Goal: Task Accomplishment & Management: Use online tool/utility

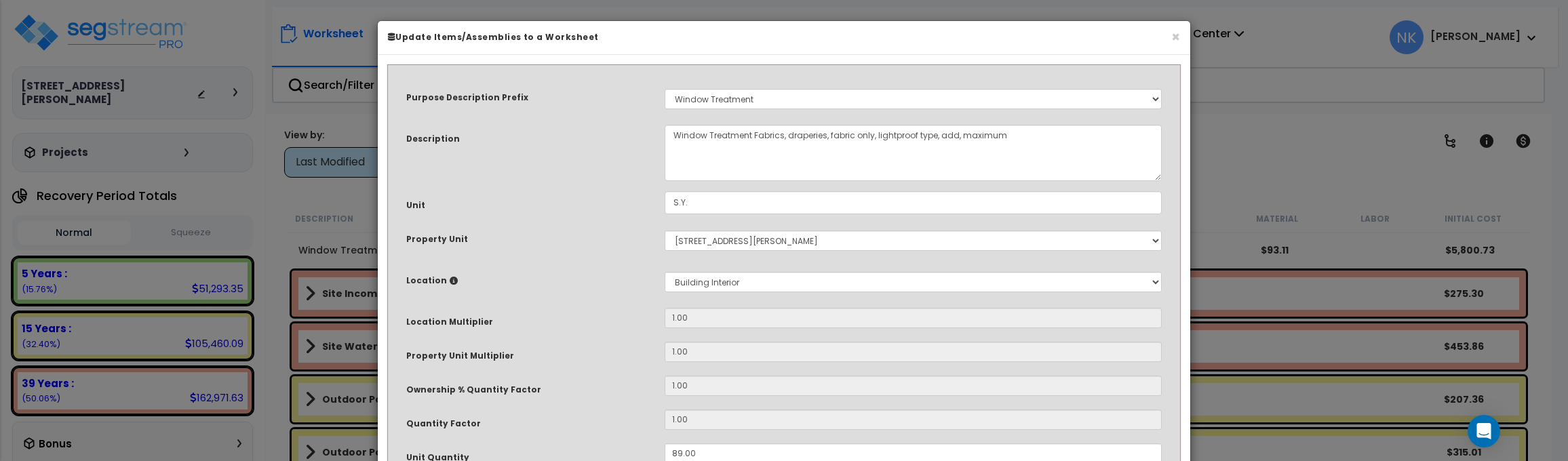
select select "14327"
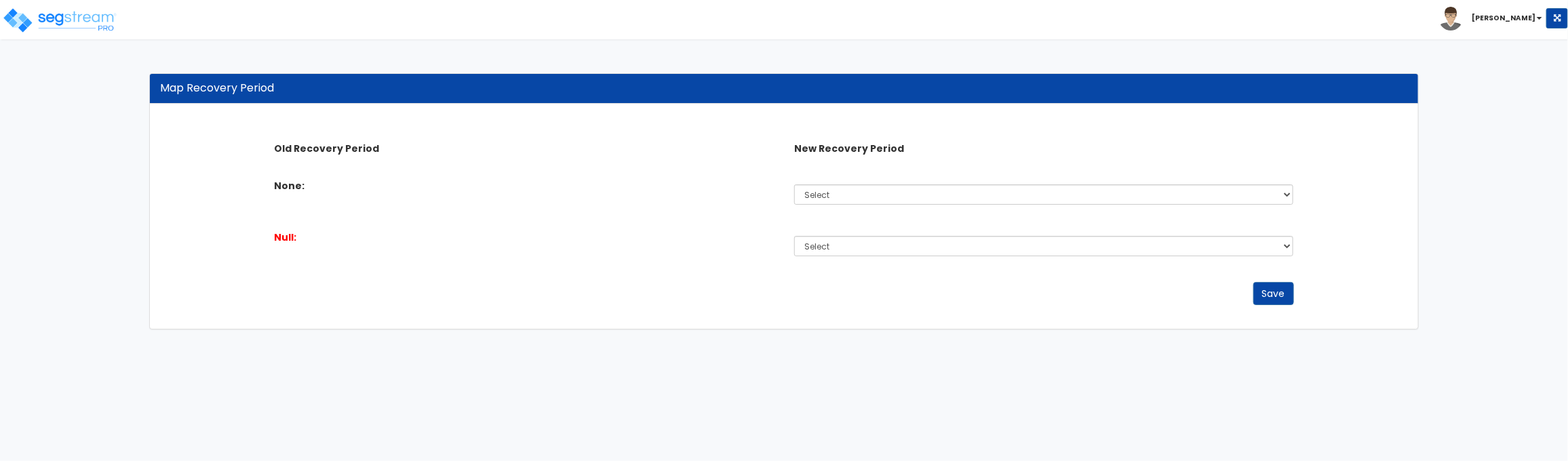
select select "5Y"
click at [794, 185] on select "Select Non-Depreciable Land 5 Years 7 Years 15 Years 39 Years" at bounding box center [1044, 195] width 500 height 20
click at [1147, 258] on div "Select Non-Depreciable Land 5 Years 7 Years 15 Years 39 Years" at bounding box center [1044, 245] width 520 height 31
click at [1146, 256] on div "Select Non-Depreciable Land 5 Years 7 Years 15 Years 39 Years" at bounding box center [1044, 245] width 520 height 31
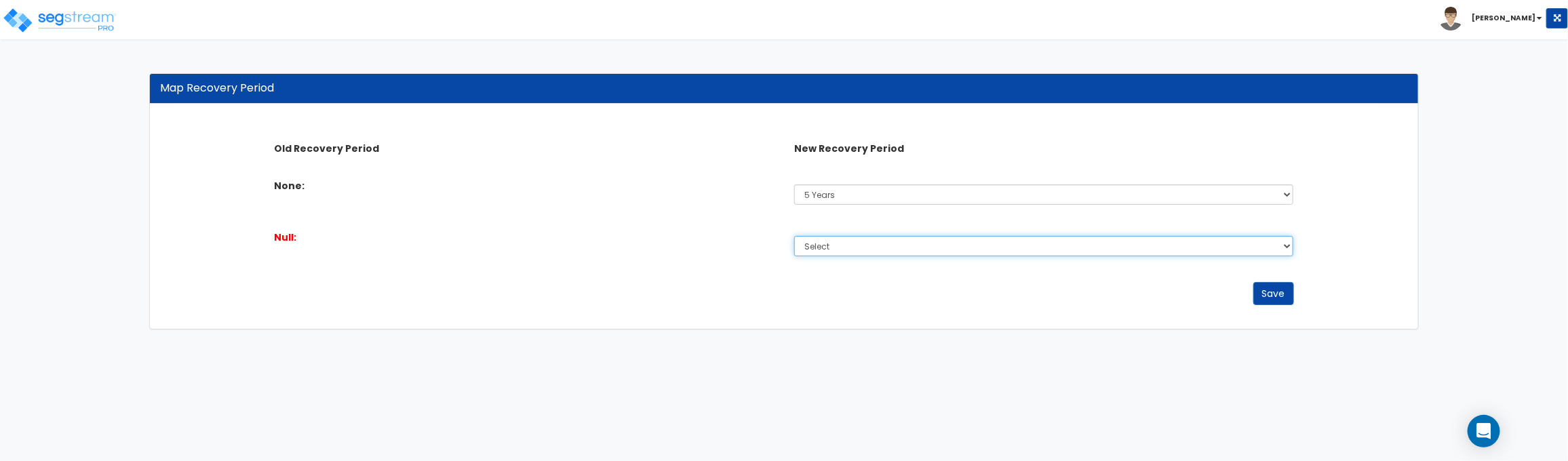
select select "5Y"
click at [794, 236] on select "Select Non-Depreciable Land 5 Years 7 Years 15 Years 39 Years" at bounding box center [1044, 246] width 500 height 20
click at [1295, 296] on div "Save" at bounding box center [783, 293] width 1039 height 23
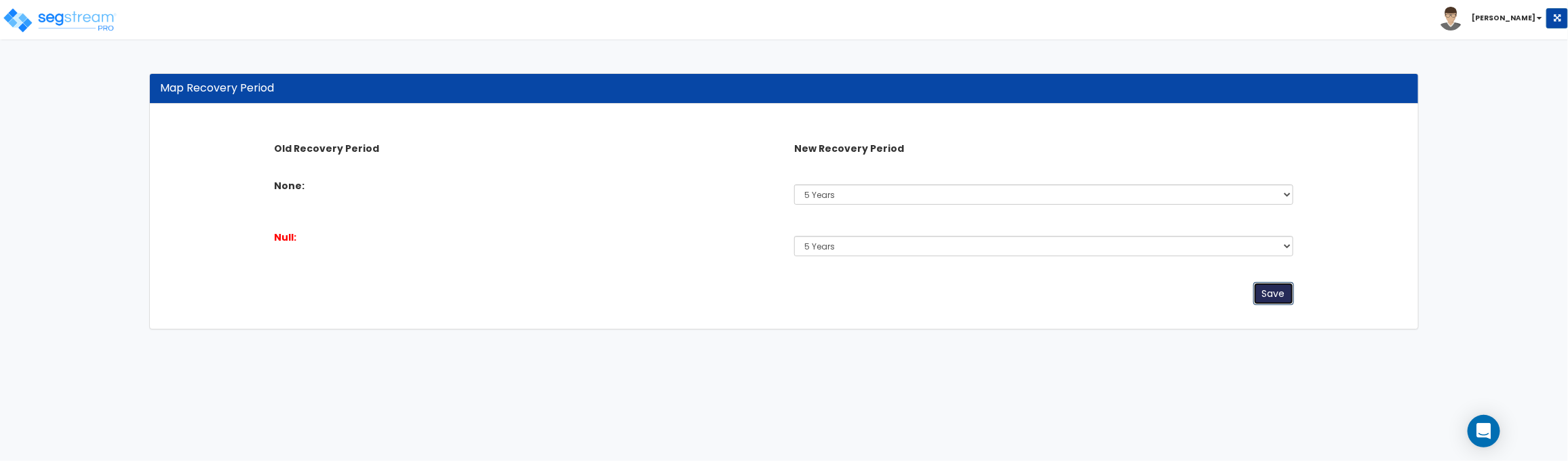
click at [1284, 292] on button "Save" at bounding box center [1273, 293] width 40 height 23
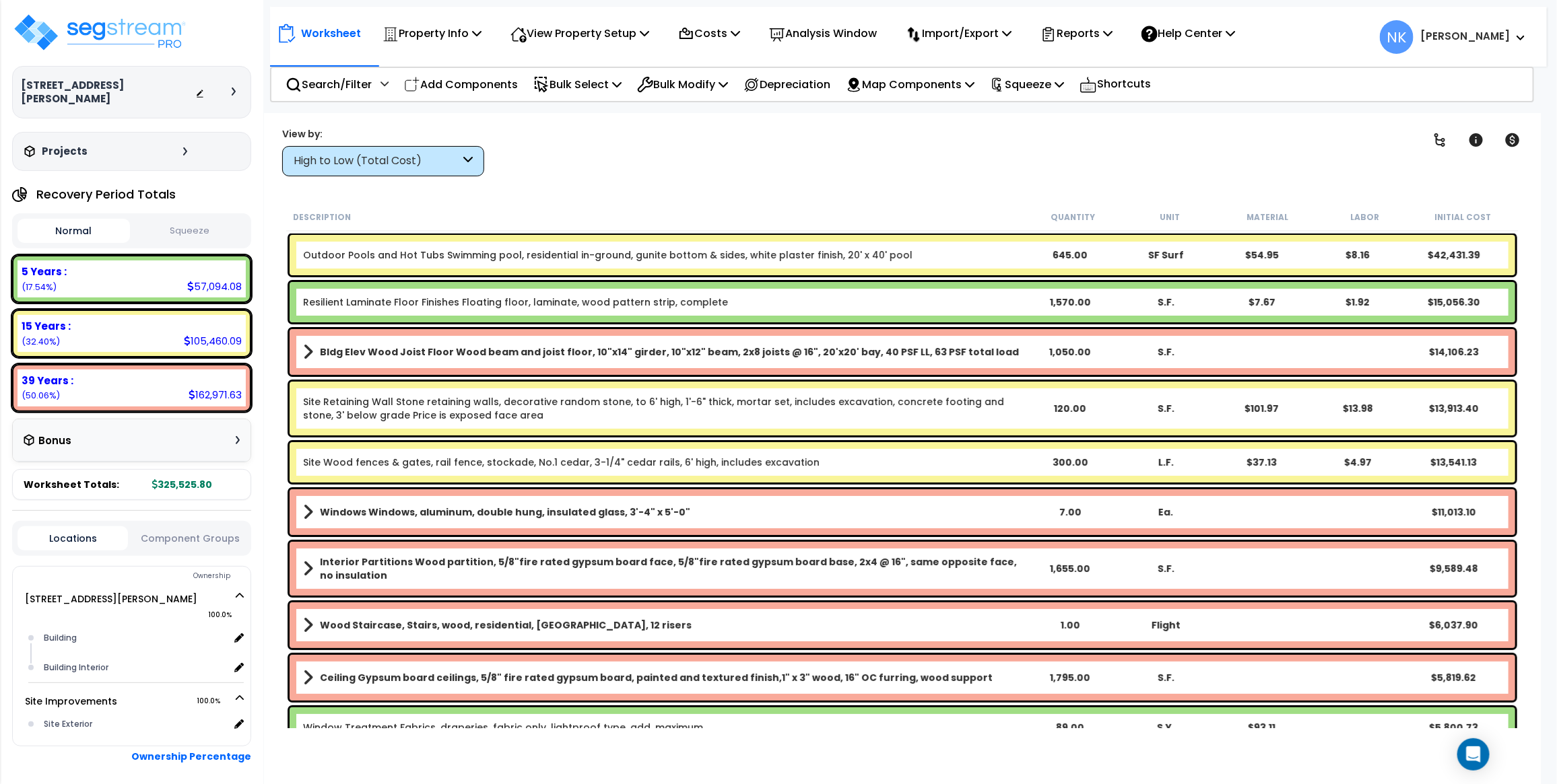
click at [442, 163] on div "High to Low (Total Cost)" at bounding box center [377, 161] width 167 height 16
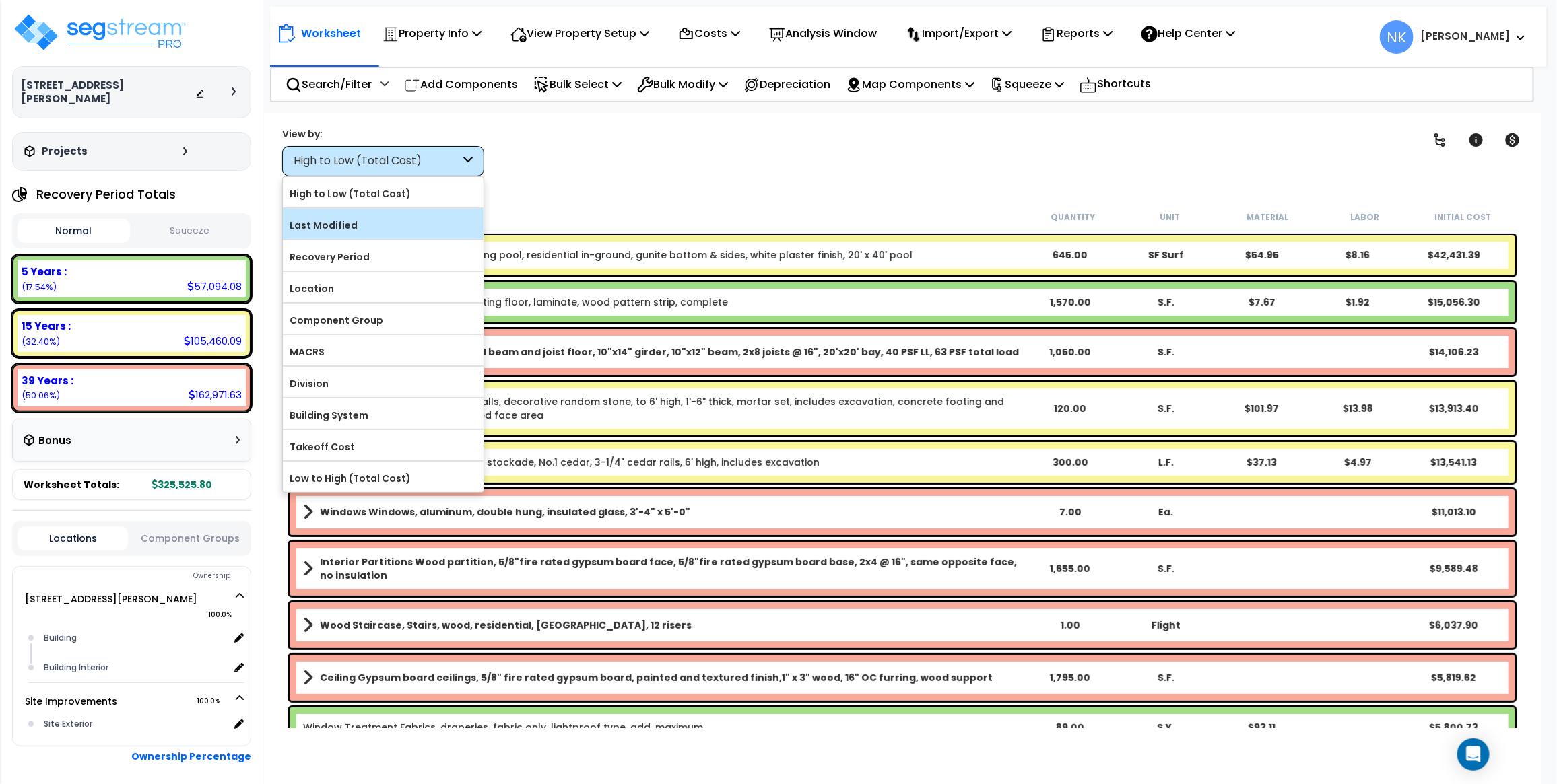
click at [401, 218] on label "Last Modified" at bounding box center [383, 225] width 201 height 20
click at [0, 0] on input "Last Modified" at bounding box center [0, 0] width 0 height 0
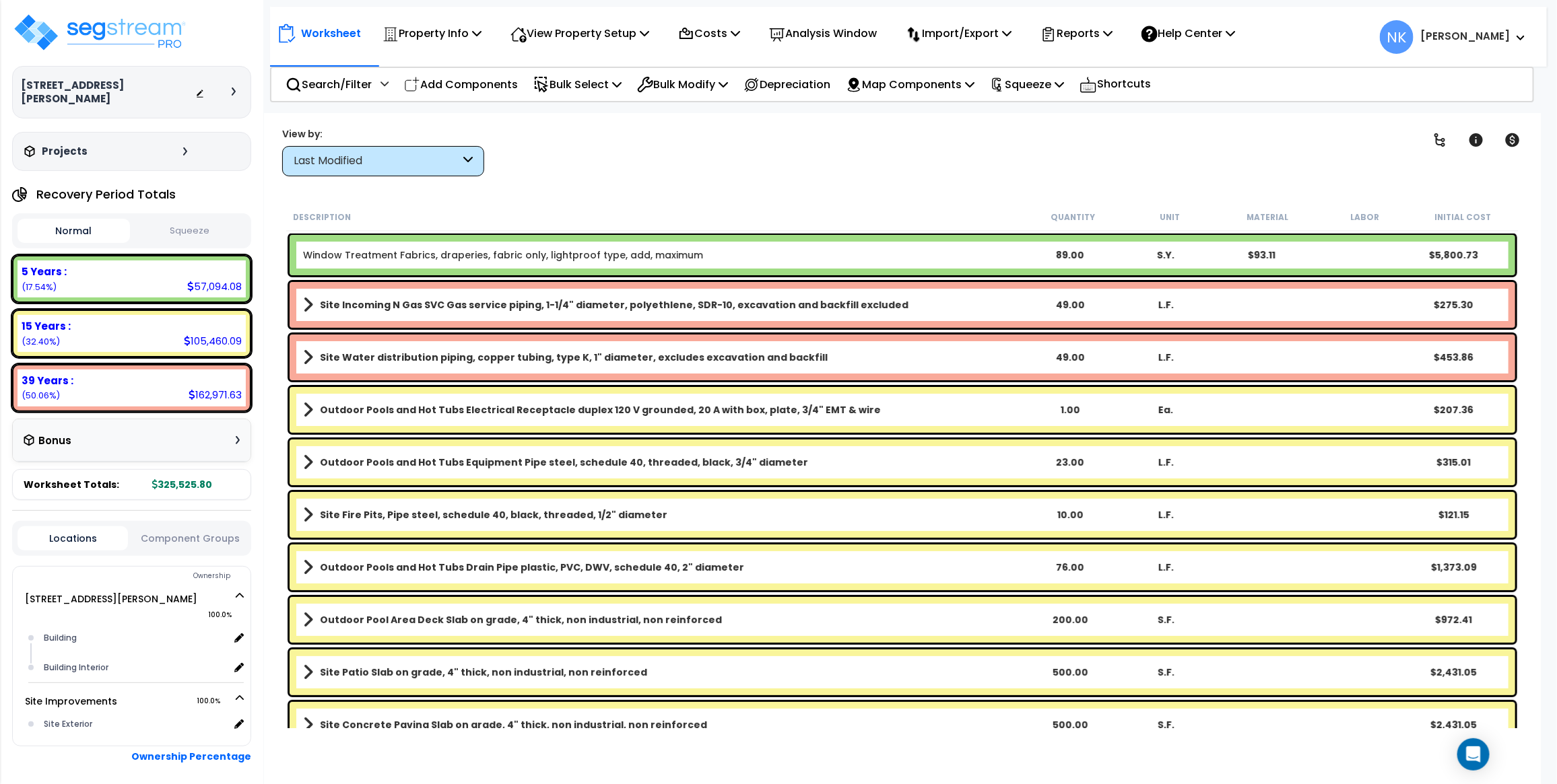
click at [445, 249] on link "Window Treatment Fabrics, draperies, fabric only, lightproof type, add, maximum" at bounding box center [503, 255] width 400 height 13
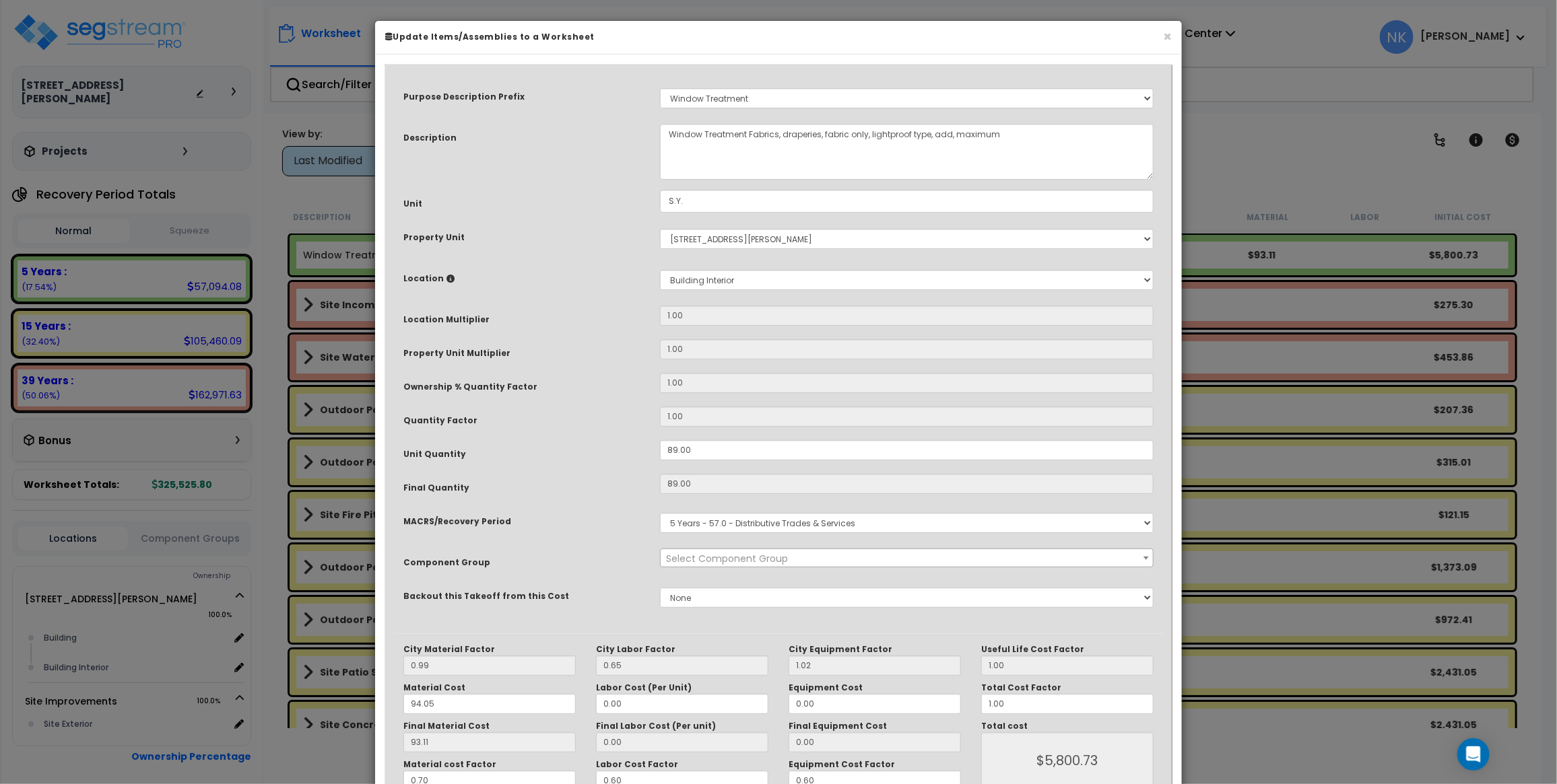
select select "14327"
click at [511, 781] on input "0.70" at bounding box center [490, 781] width 172 height 20
type input "$5,801.02"
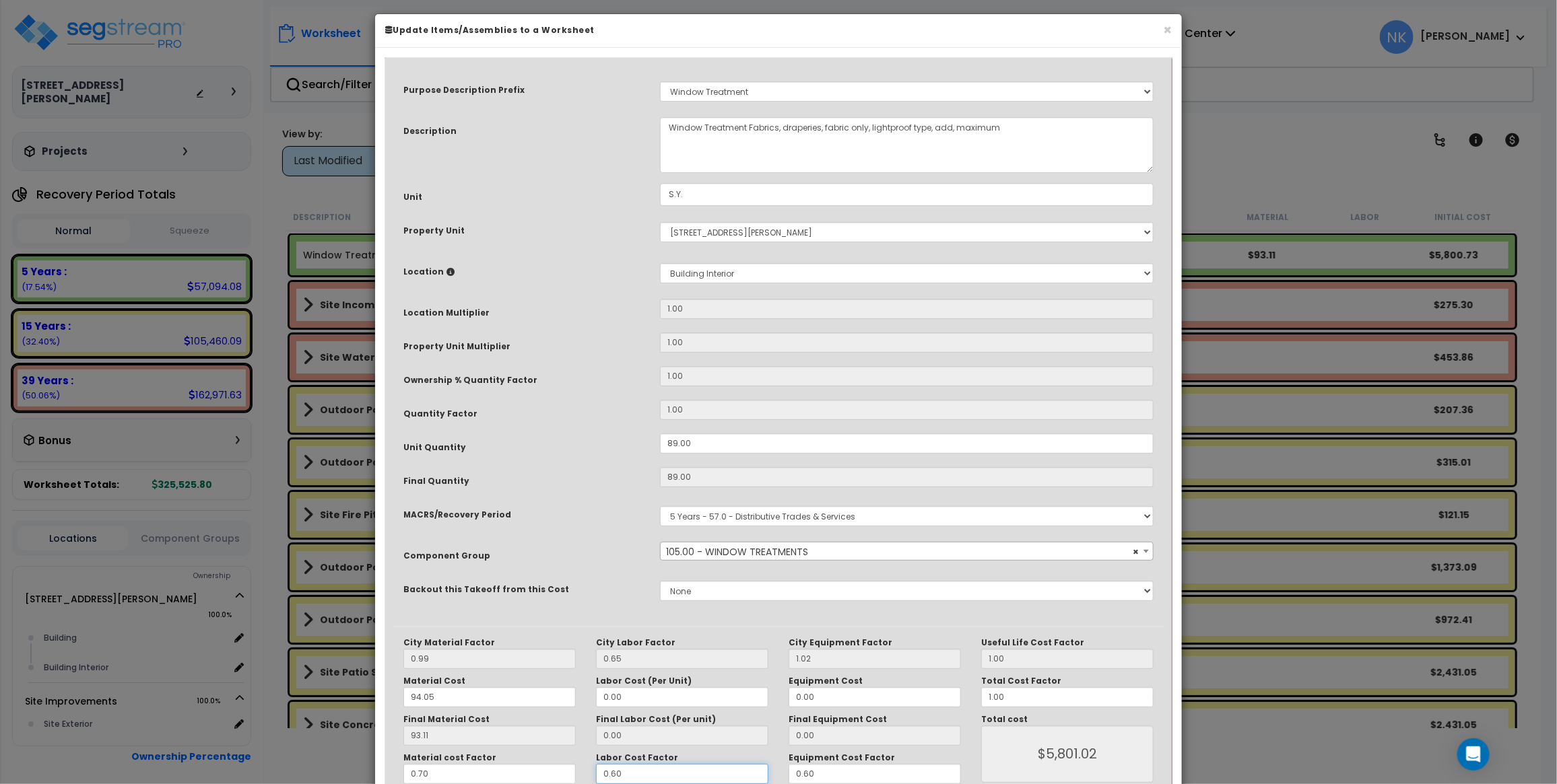
type input "0"
type input "$5,801.02"
type input "0."
type input "$5,801.02"
type input "0.7"
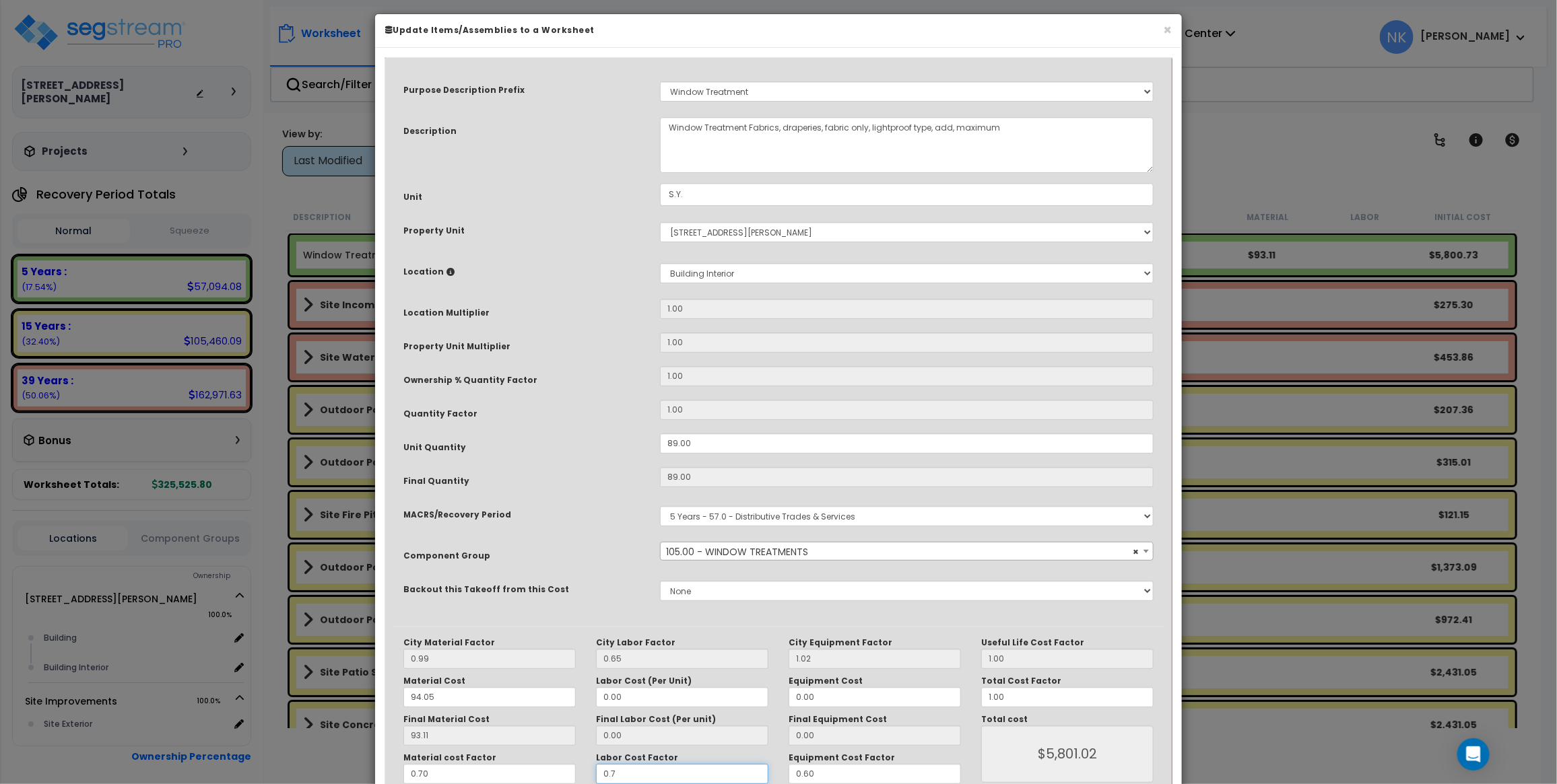
type input "$5,801.02"
type input "0.7"
type input "$5,801.02"
type input "0"
type input "$5,801.02"
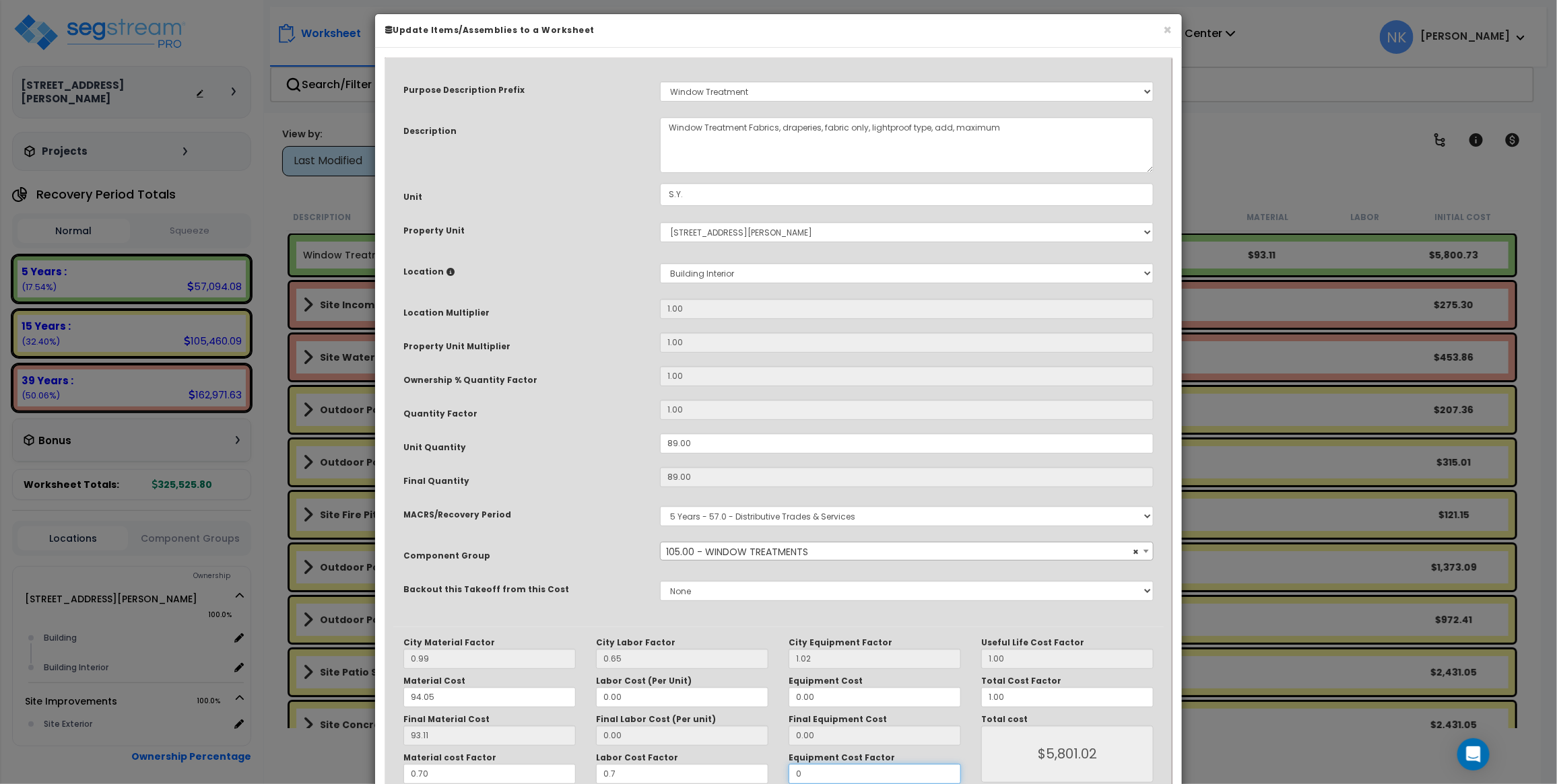
type input "0."
type input "$5,801.02"
type input "0.7"
type input "$5,801.02"
type input "0.7"
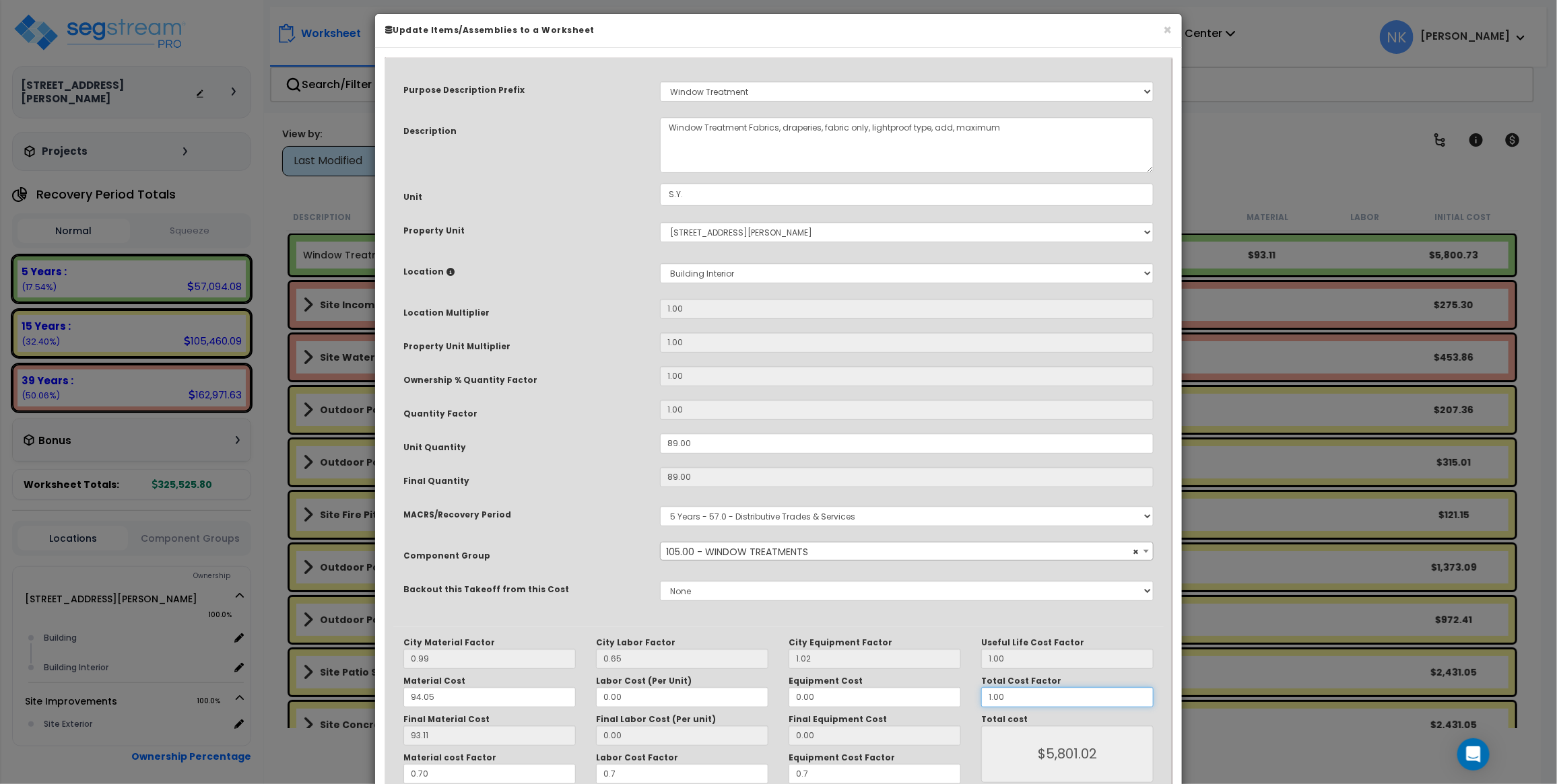
type input "$5,801.02"
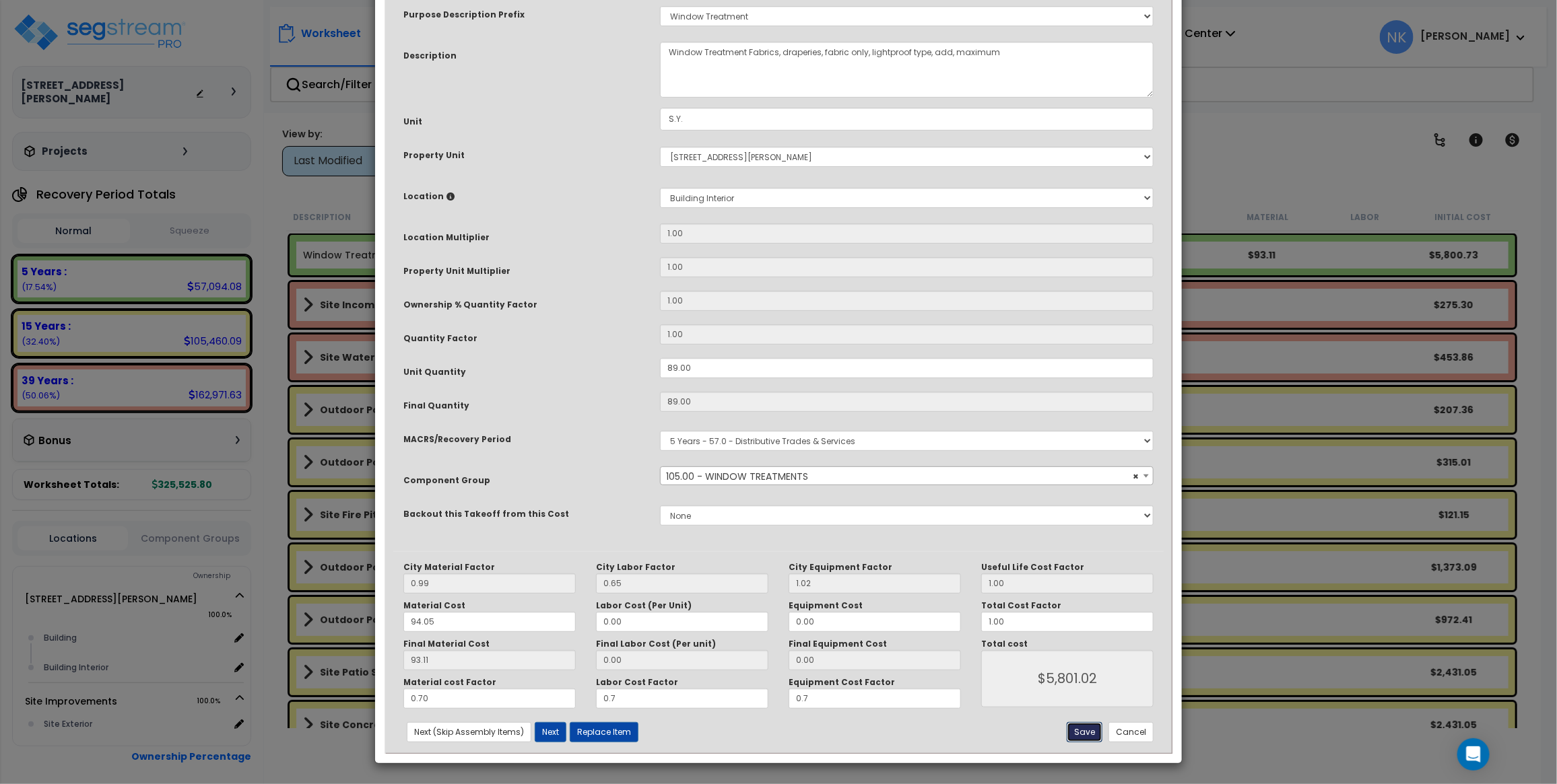
click at [1089, 731] on button "Save" at bounding box center [1084, 732] width 36 height 20
type input "0.70"
type input "5801.02"
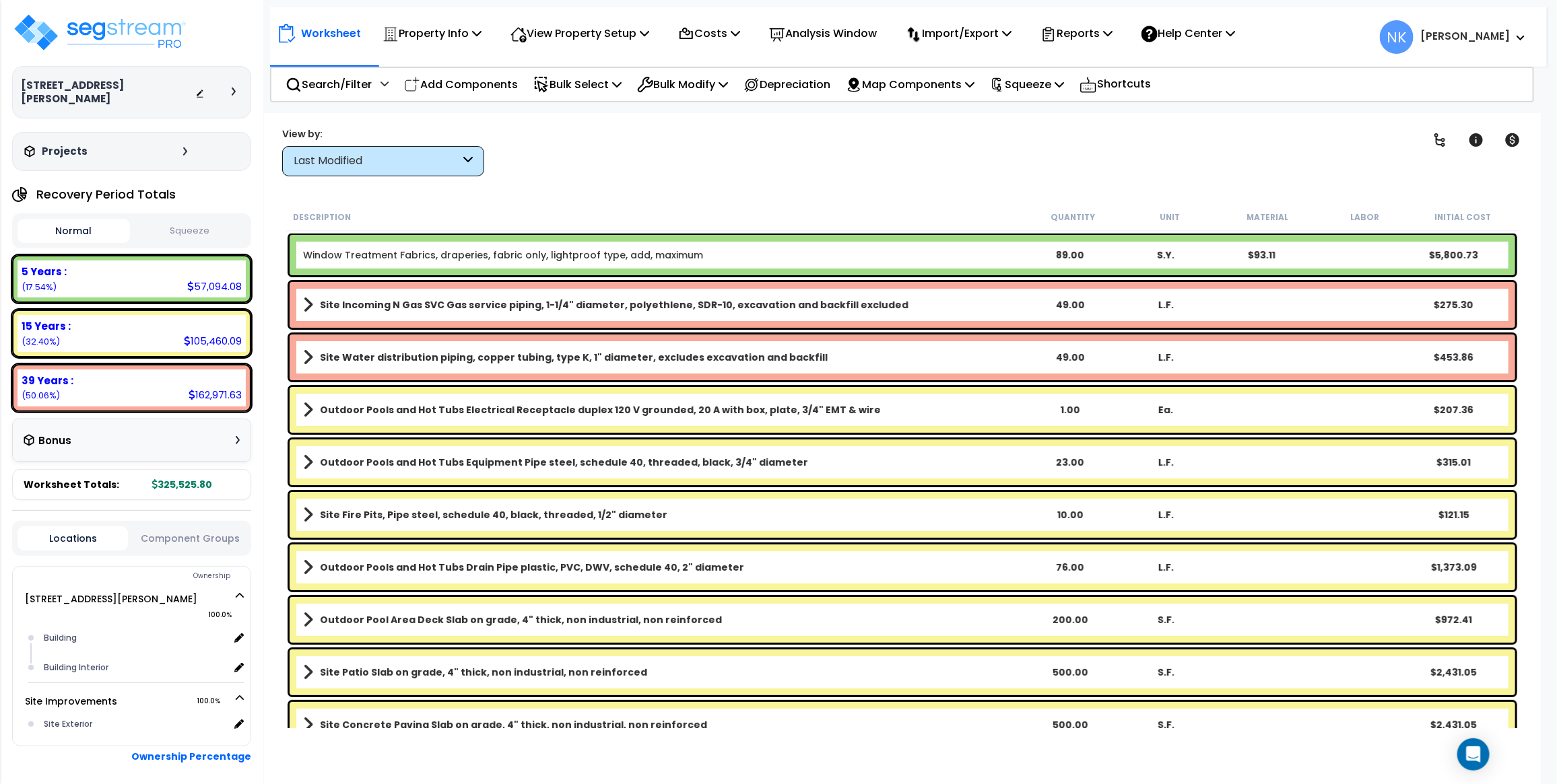
click at [573, 182] on div "Worksheet Property Info Property Setup Add Property Unit Template property Clon…" at bounding box center [902, 505] width 1277 height 784
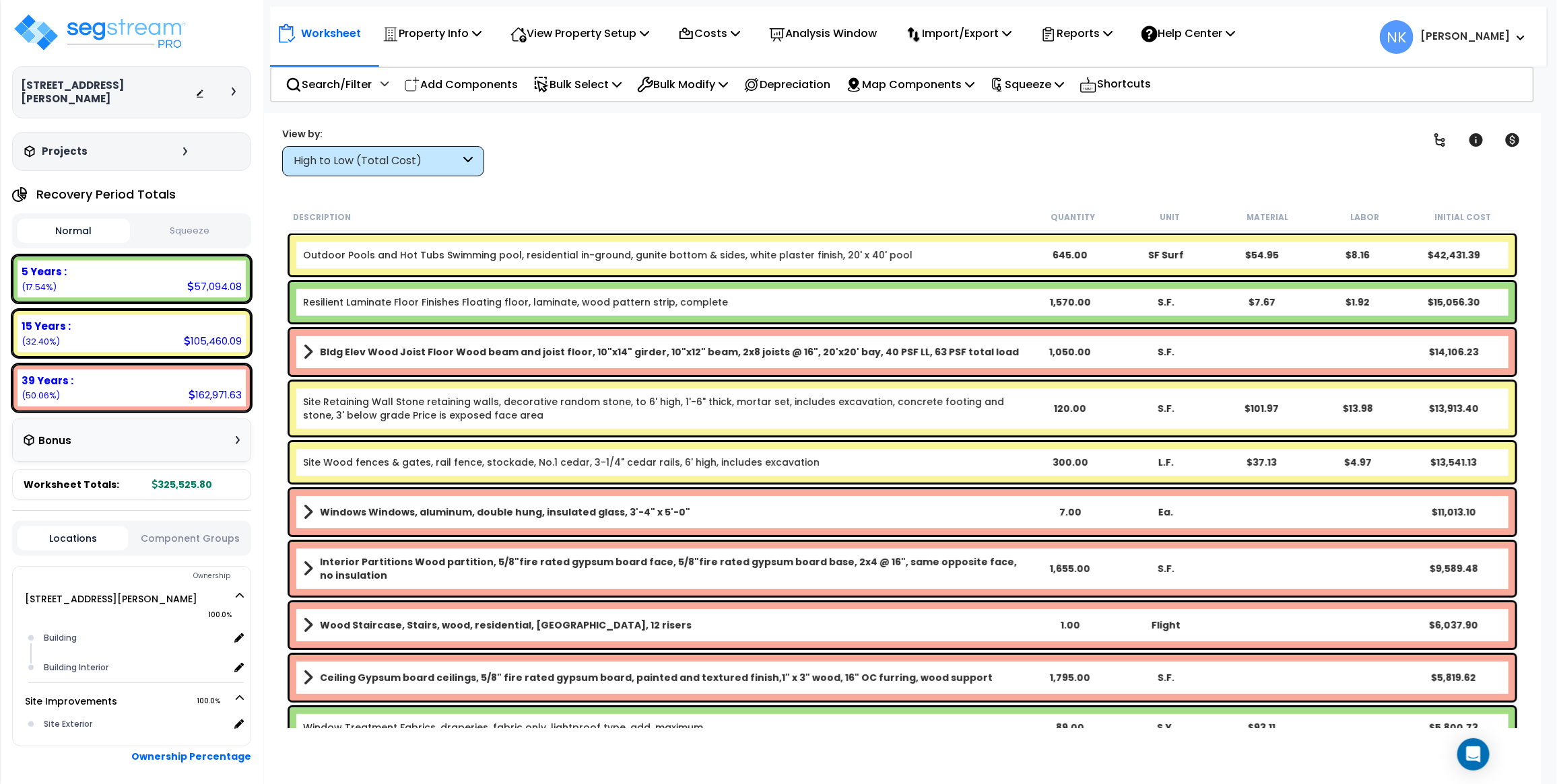
click at [451, 156] on div "High to Low (Total Cost)" at bounding box center [377, 161] width 167 height 16
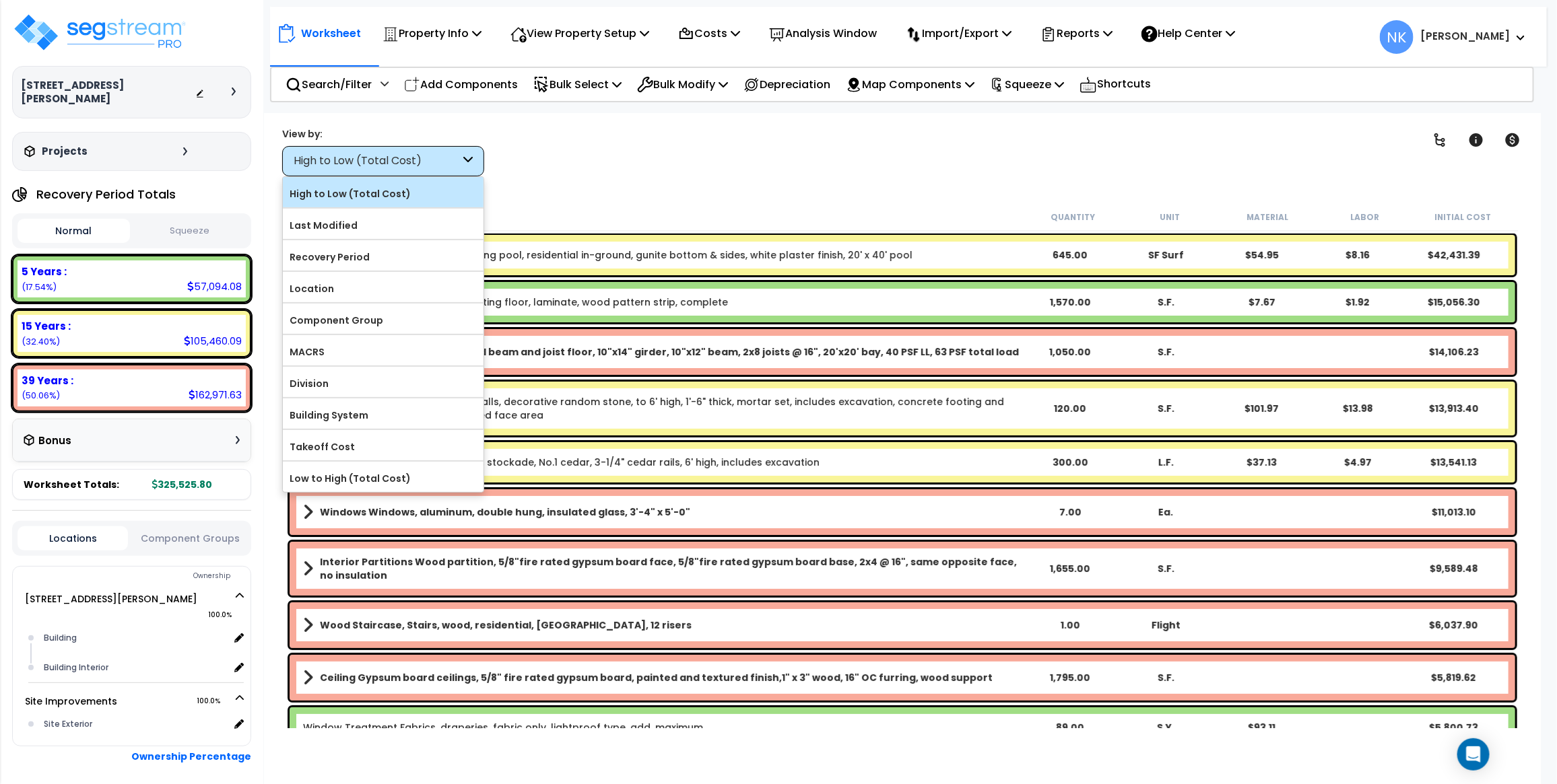
click at [412, 201] on label "High to Low (Total Cost)" at bounding box center [383, 194] width 201 height 20
click at [0, 0] on input "High to Low (Total Cost)" at bounding box center [0, 0] width 0 height 0
click at [411, 210] on div "Last Modified" at bounding box center [383, 223] width 201 height 30
click at [413, 213] on div "Last Modified" at bounding box center [383, 223] width 201 height 30
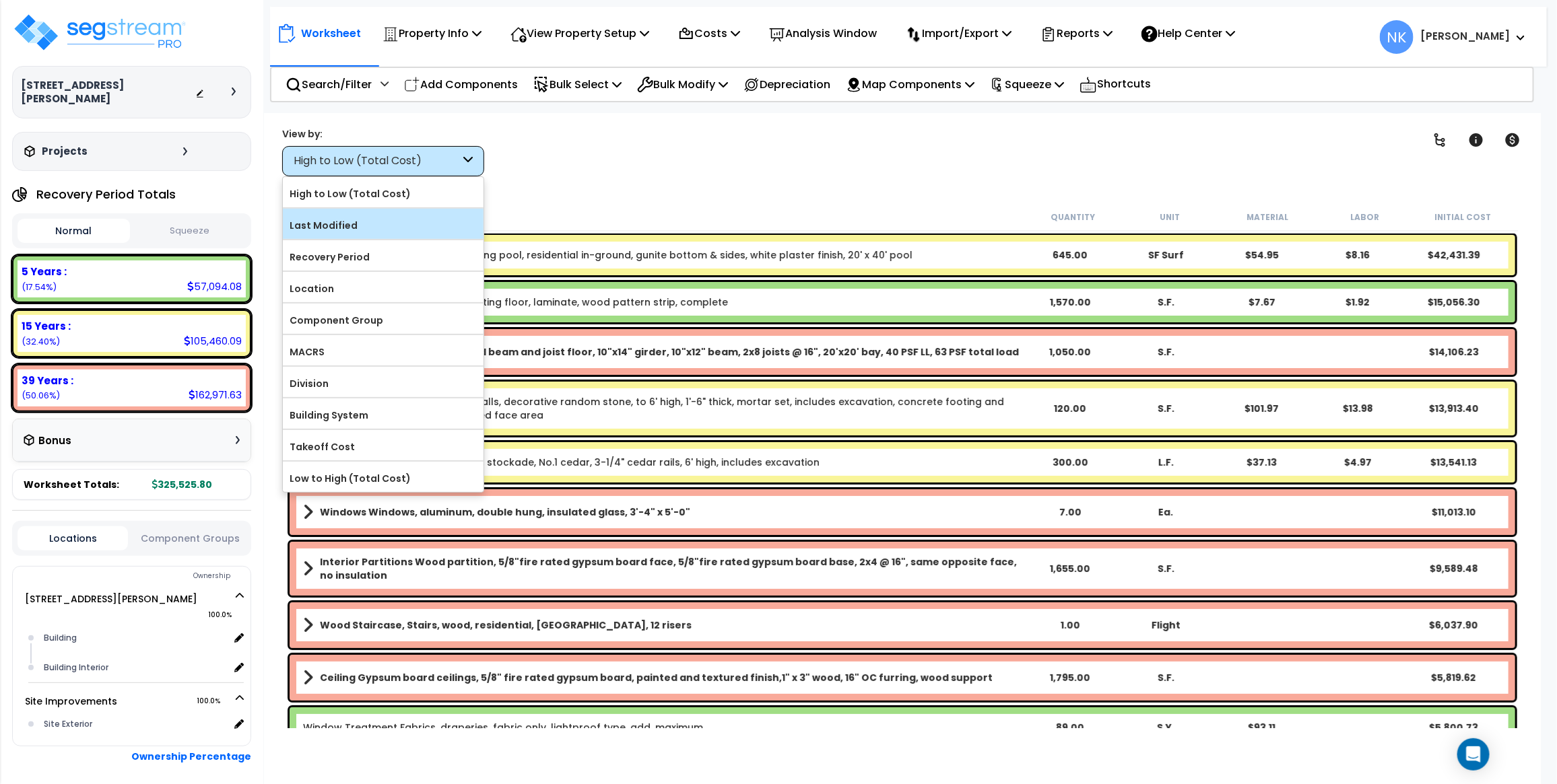
click at [415, 227] on label "Last Modified" at bounding box center [383, 225] width 201 height 20
click at [0, 0] on input "Last Modified" at bounding box center [0, 0] width 0 height 0
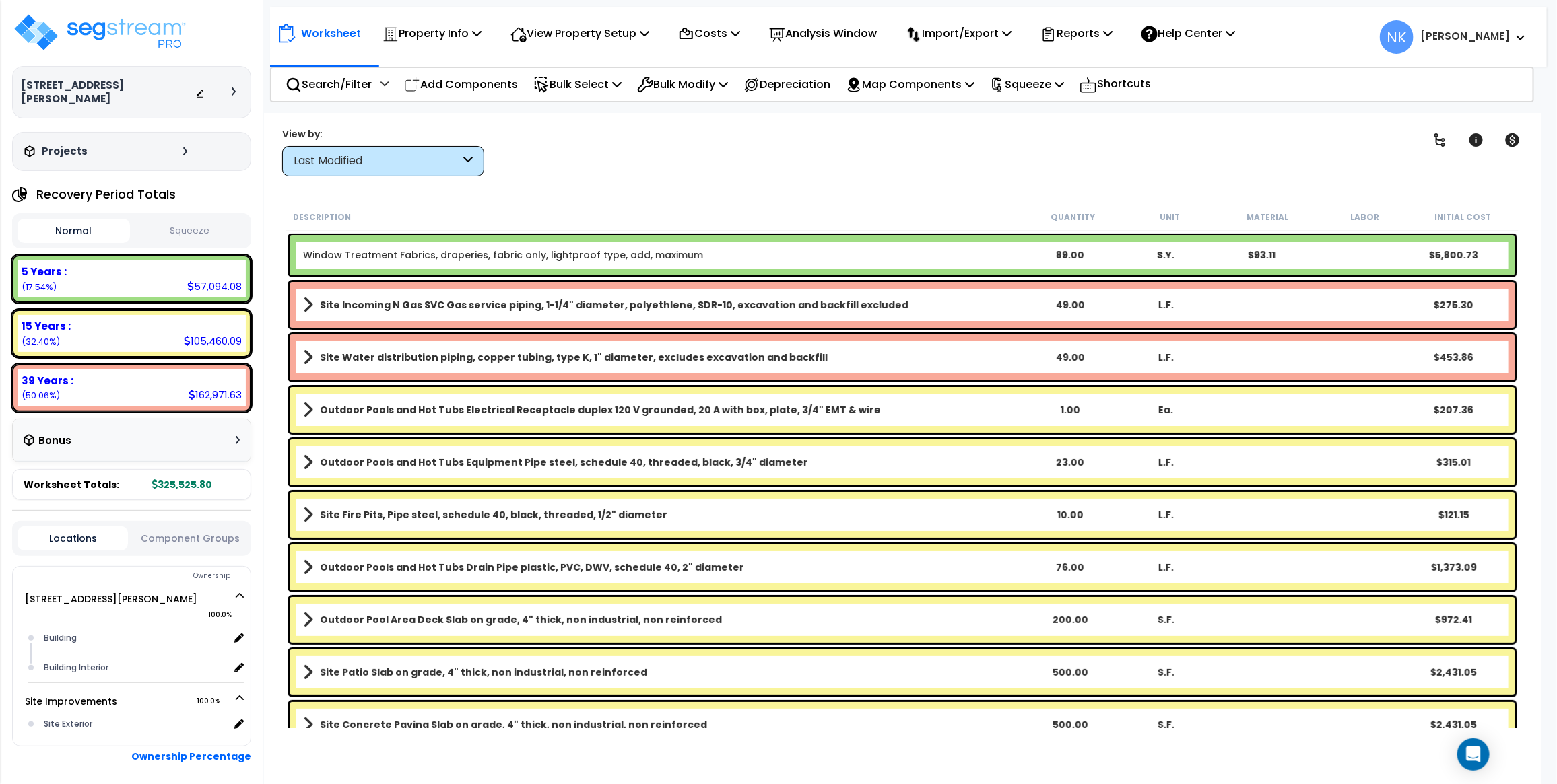
click at [779, 136] on div "Clear Filters" at bounding box center [948, 151] width 897 height 50
